Goal: Transaction & Acquisition: Purchase product/service

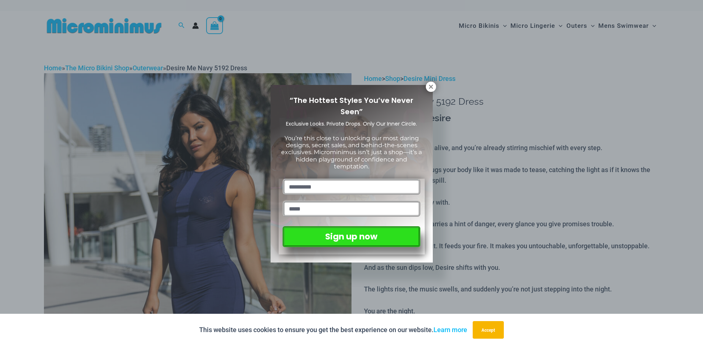
drag, startPoint x: 432, startPoint y: 82, endPoint x: 333, endPoint y: 86, distance: 99.3
click at [432, 82] on button at bounding box center [431, 87] width 10 height 10
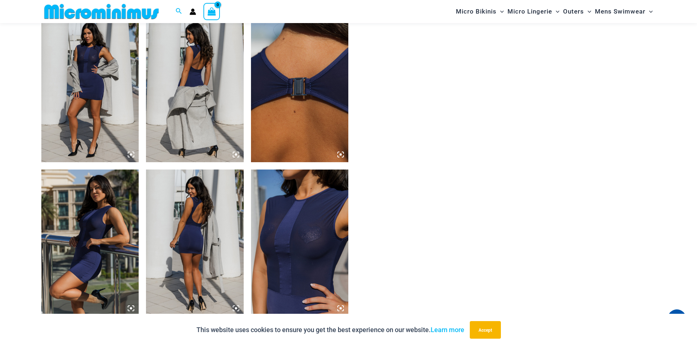
scroll to position [762, 0]
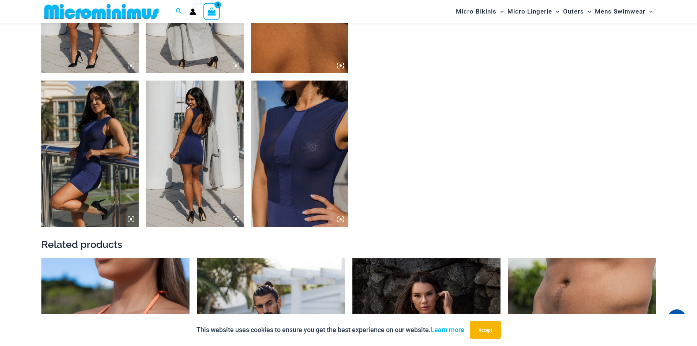
click at [335, 160] on img at bounding box center [300, 154] width 98 height 146
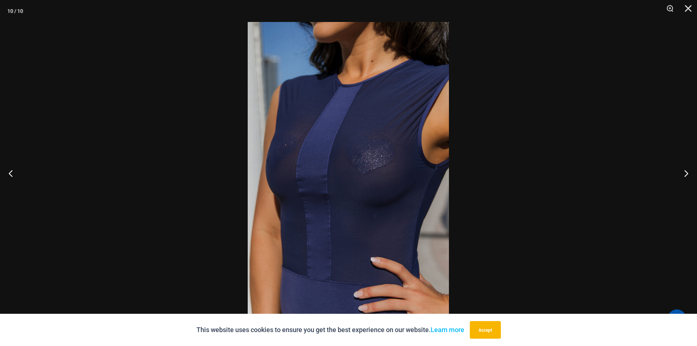
click at [489, 184] on div at bounding box center [348, 173] width 697 height 346
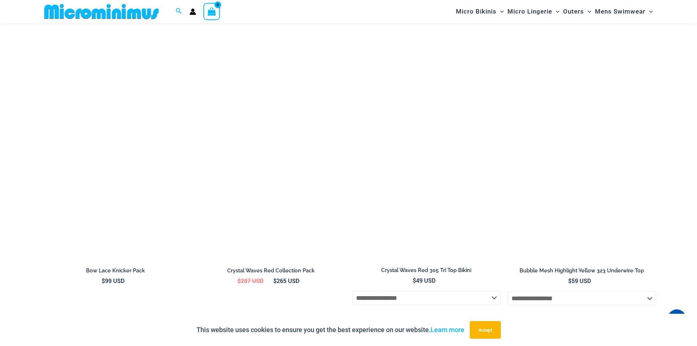
scroll to position [2337, 0]
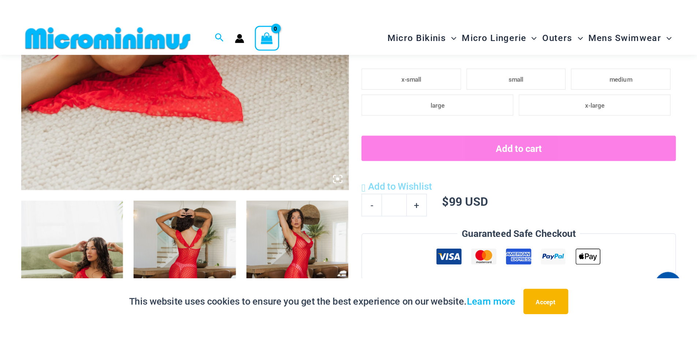
scroll to position [400, 0]
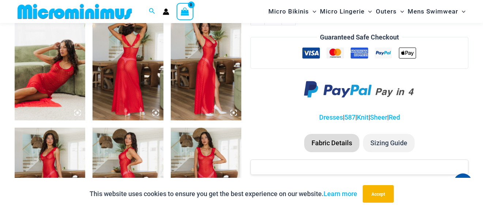
click at [214, 77] on img at bounding box center [206, 67] width 71 height 106
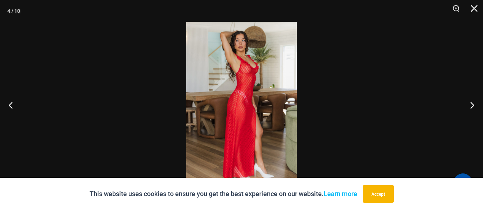
click at [282, 92] on img at bounding box center [241, 105] width 111 height 166
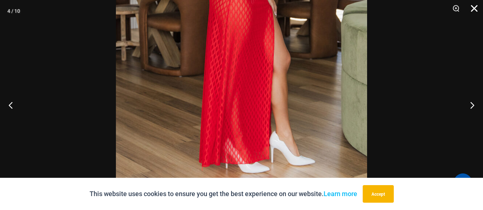
click at [476, 6] on button "Close" at bounding box center [472, 11] width 18 height 22
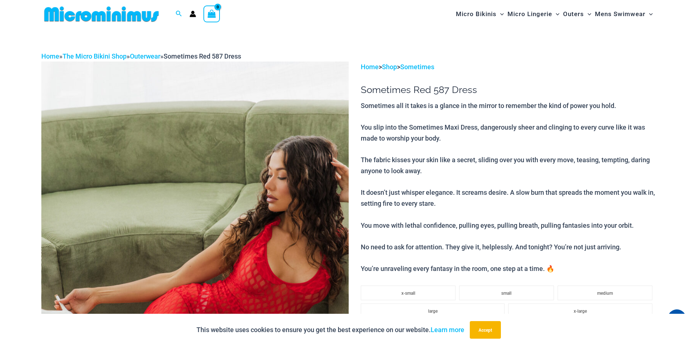
scroll to position [0, 0]
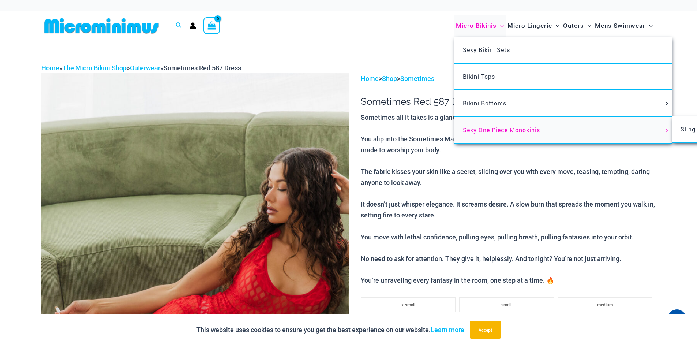
click at [489, 135] on link "Sexy One Piece Monokinis" at bounding box center [563, 130] width 218 height 27
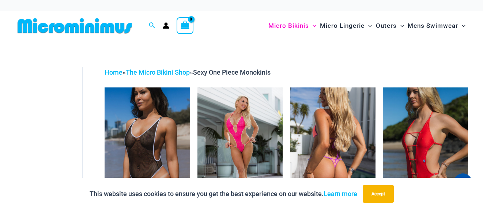
click at [342, 129] on img at bounding box center [332, 151] width 85 height 128
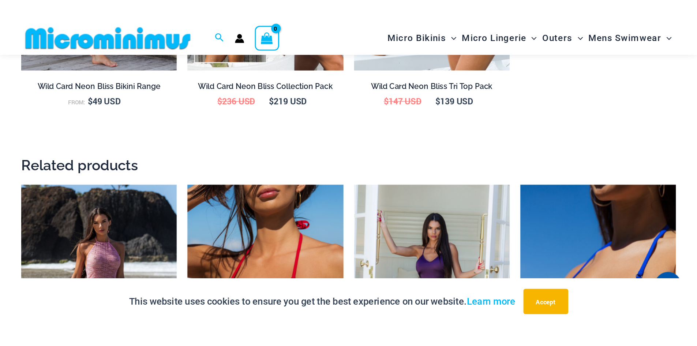
scroll to position [1167, 0]
